Goal: Information Seeking & Learning: Learn about a topic

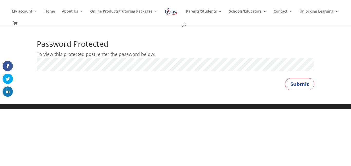
click at [285, 78] on button "Submit" at bounding box center [299, 84] width 29 height 12
click at [300, 82] on button "Submit" at bounding box center [299, 84] width 29 height 12
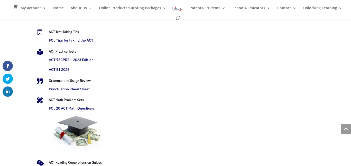
scroll to position [1072, 0]
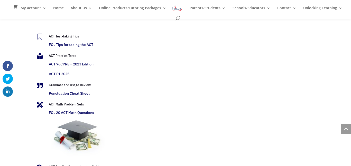
click at [74, 36] on link "ACT Test-Taking Tips" at bounding box center [64, 36] width 30 height 5
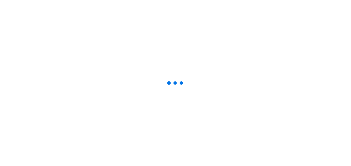
scroll to position [1073, 0]
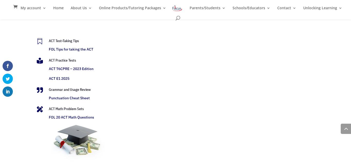
click at [69, 49] on link "FOL Tips for taking the ACT" at bounding box center [71, 49] width 44 height 5
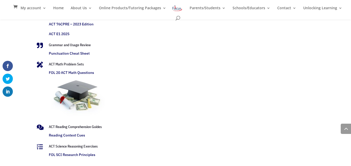
scroll to position [1050, 0]
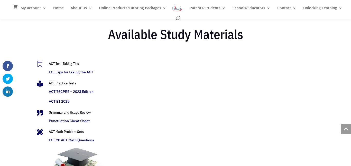
click at [71, 64] on link "ACT Test-Taking Tips" at bounding box center [64, 63] width 30 height 5
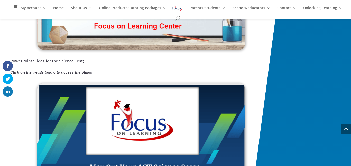
scroll to position [797, 0]
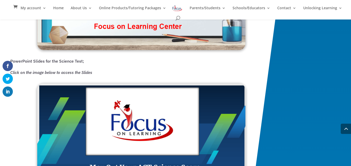
click at [105, 106] on img at bounding box center [141, 143] width 208 height 119
